Goal: Obtain resource: Obtain resource

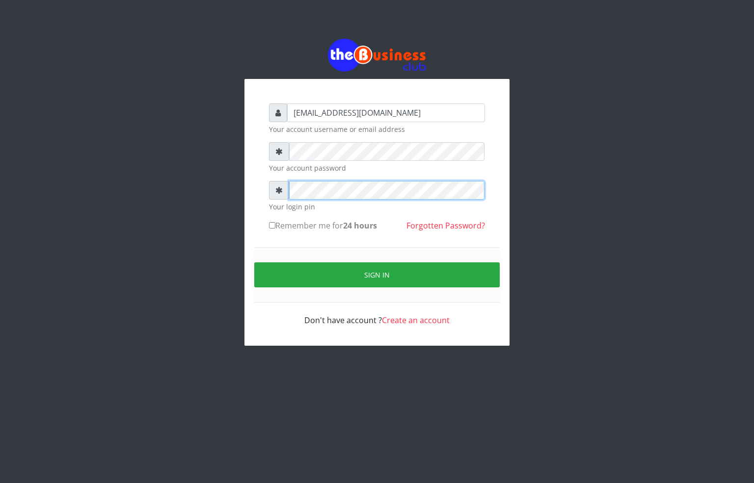
click at [248, 193] on div "alfredglad1111@gmail.com Your account username or email address Your account pa…" at bounding box center [376, 212] width 265 height 267
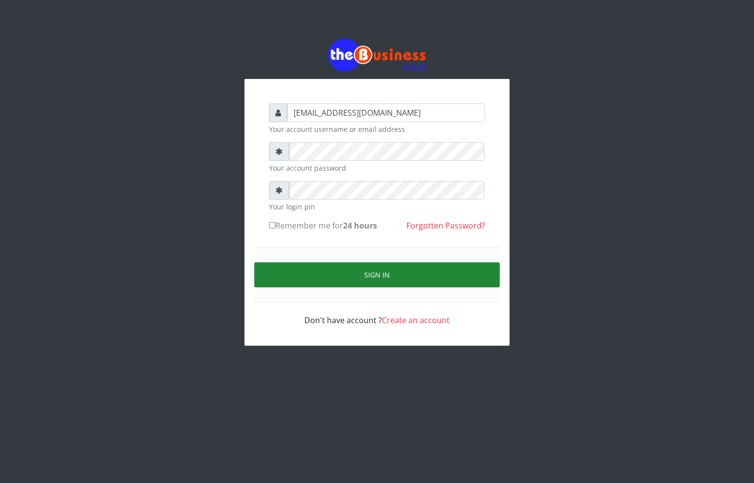
click at [339, 276] on button "Sign in" at bounding box center [376, 275] width 245 height 25
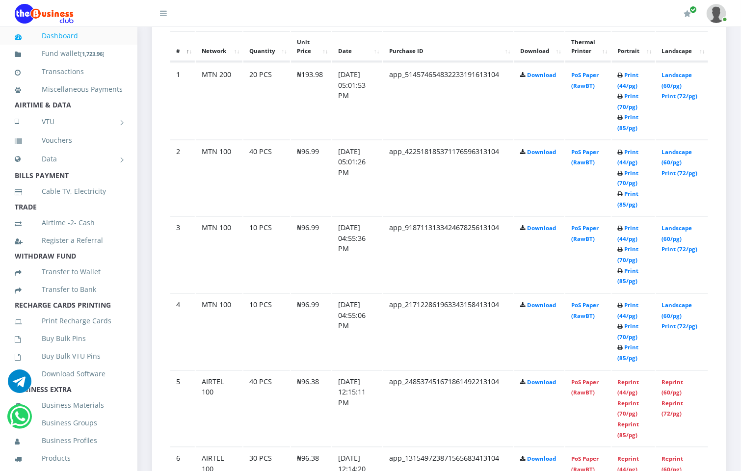
scroll to position [588, 0]
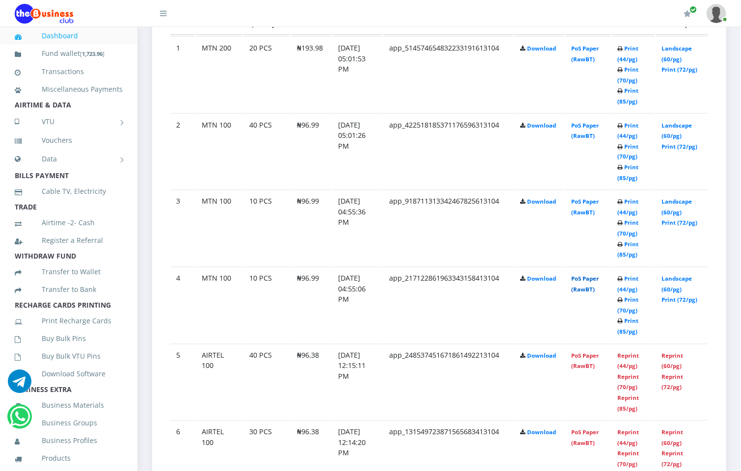
click at [590, 279] on link "PoS Paper (RawBT)" at bounding box center [584, 284] width 27 height 18
click at [595, 203] on link "PoS Paper (RawBT)" at bounding box center [584, 207] width 27 height 18
click at [592, 129] on link "PoS Paper (RawBT)" at bounding box center [584, 131] width 27 height 18
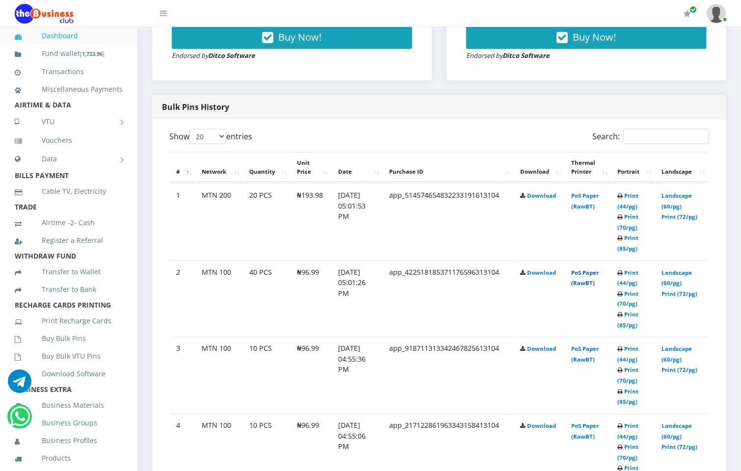
scroll to position [514, 0]
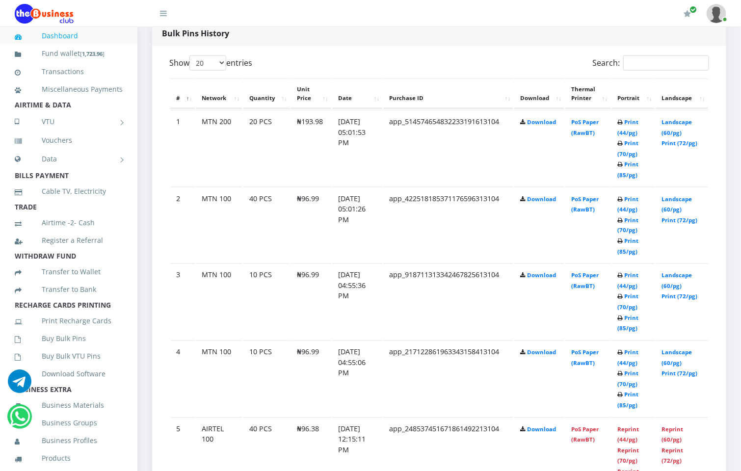
click at [597, 117] on td "PoS Paper (RawBT)" at bounding box center [587, 148] width 45 height 76
click at [586, 124] on link "PoS Paper (RawBT)" at bounding box center [584, 127] width 27 height 18
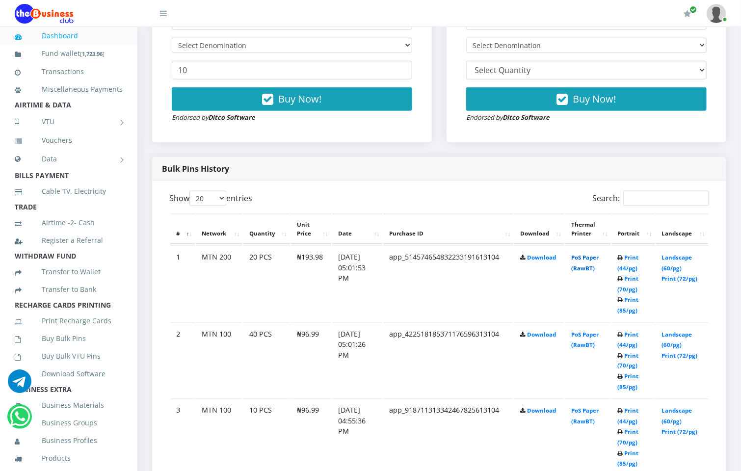
scroll to position [367, 0]
